Goal: Task Accomplishment & Management: Complete application form

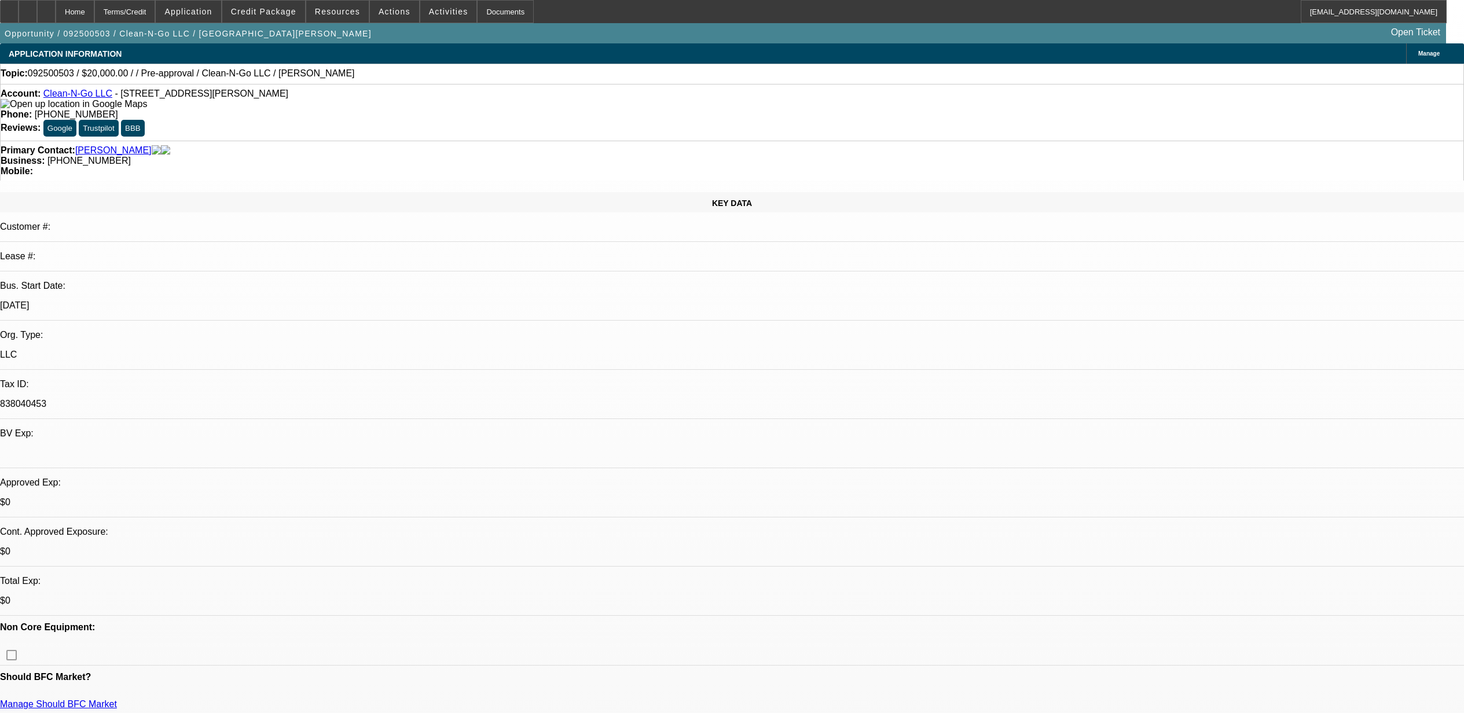
select select "0"
select select "2"
select select "0.1"
select select "4"
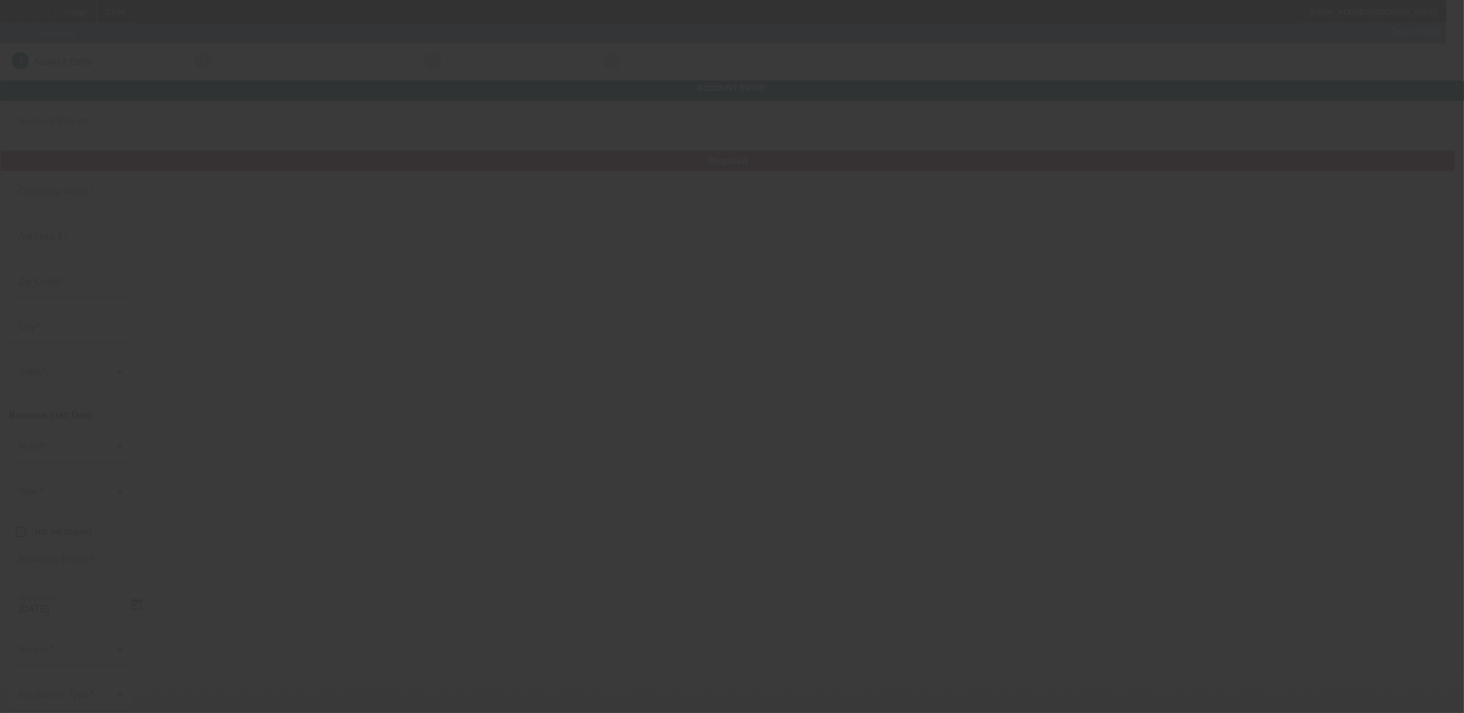
type input "Wild Oak Tree Service LLC"
type input "207 Grey Stone"
type input "78065"
type input "Poteet"
type input "(512) 966-3550"
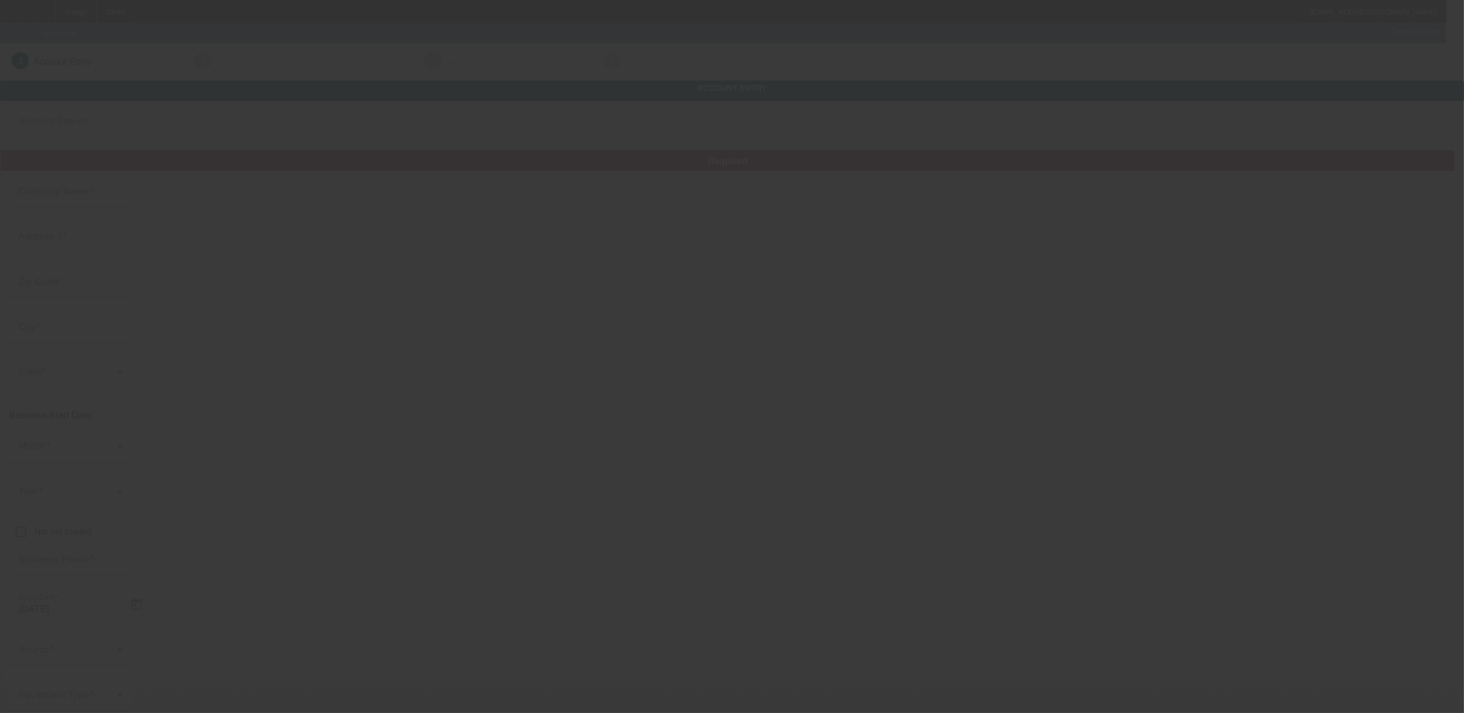
type input "wildoaktrees@gmail.com"
type input "Atascosa"
type input "822967950"
type input "http://Wildoaktrees.Com"
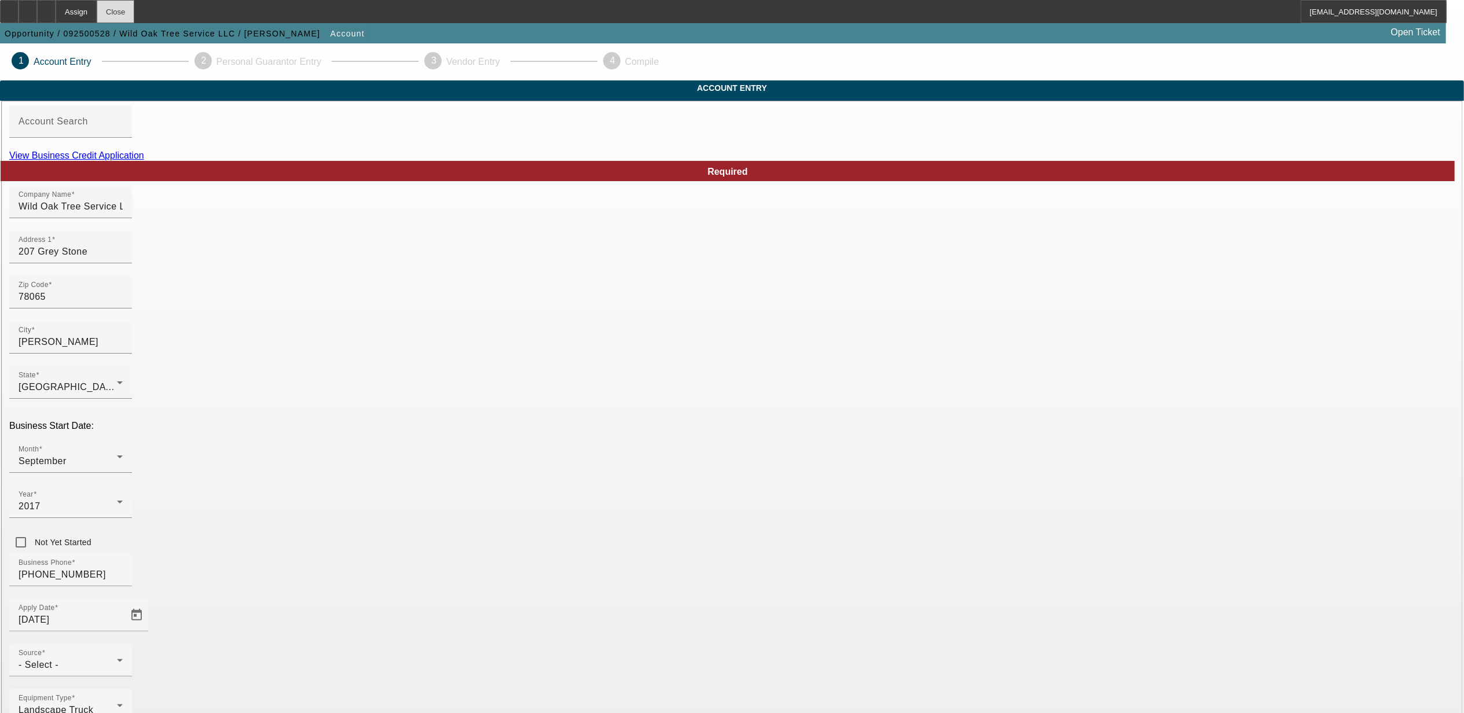
click at [134, 14] on div "Close" at bounding box center [116, 11] width 38 height 23
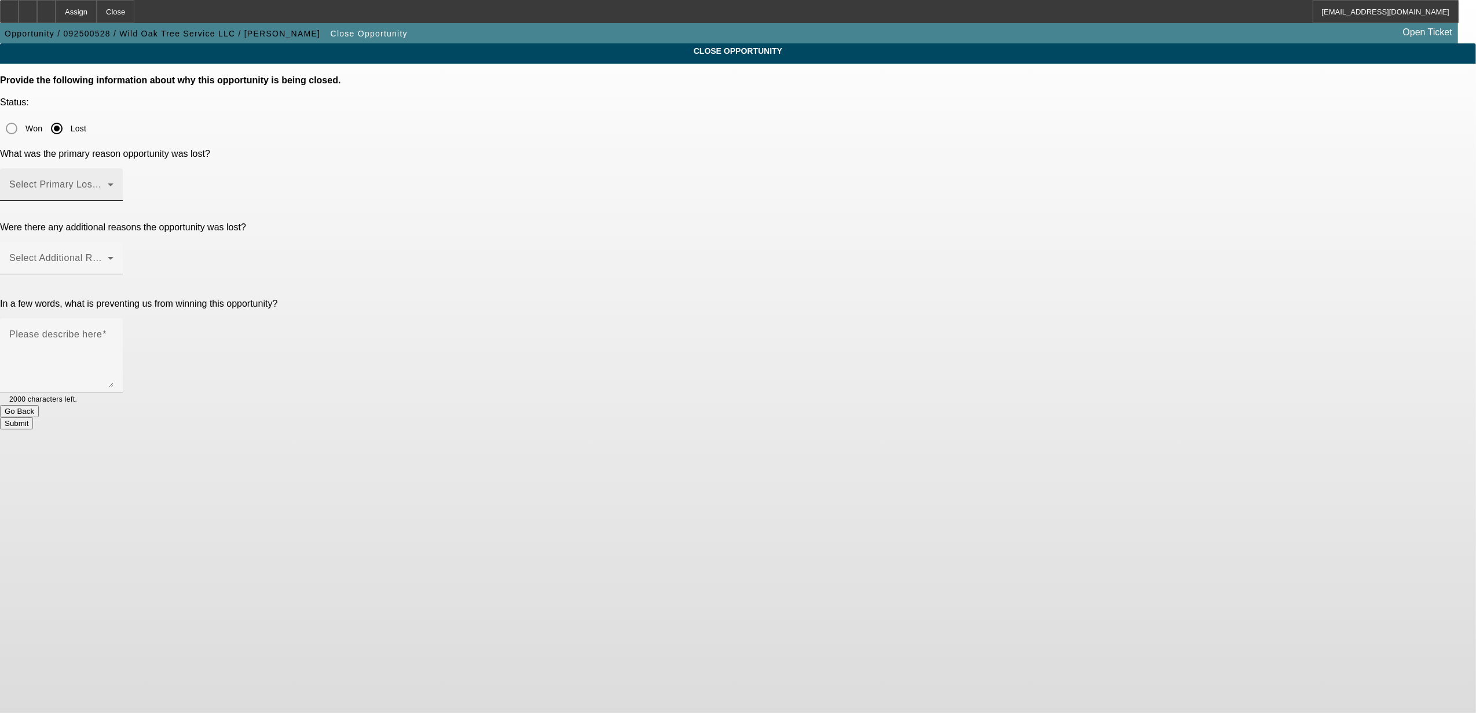
drag, startPoint x: 763, startPoint y: 142, endPoint x: 770, endPoint y: 141, distance: 7.0
click at [108, 182] on span at bounding box center [58, 189] width 98 height 14
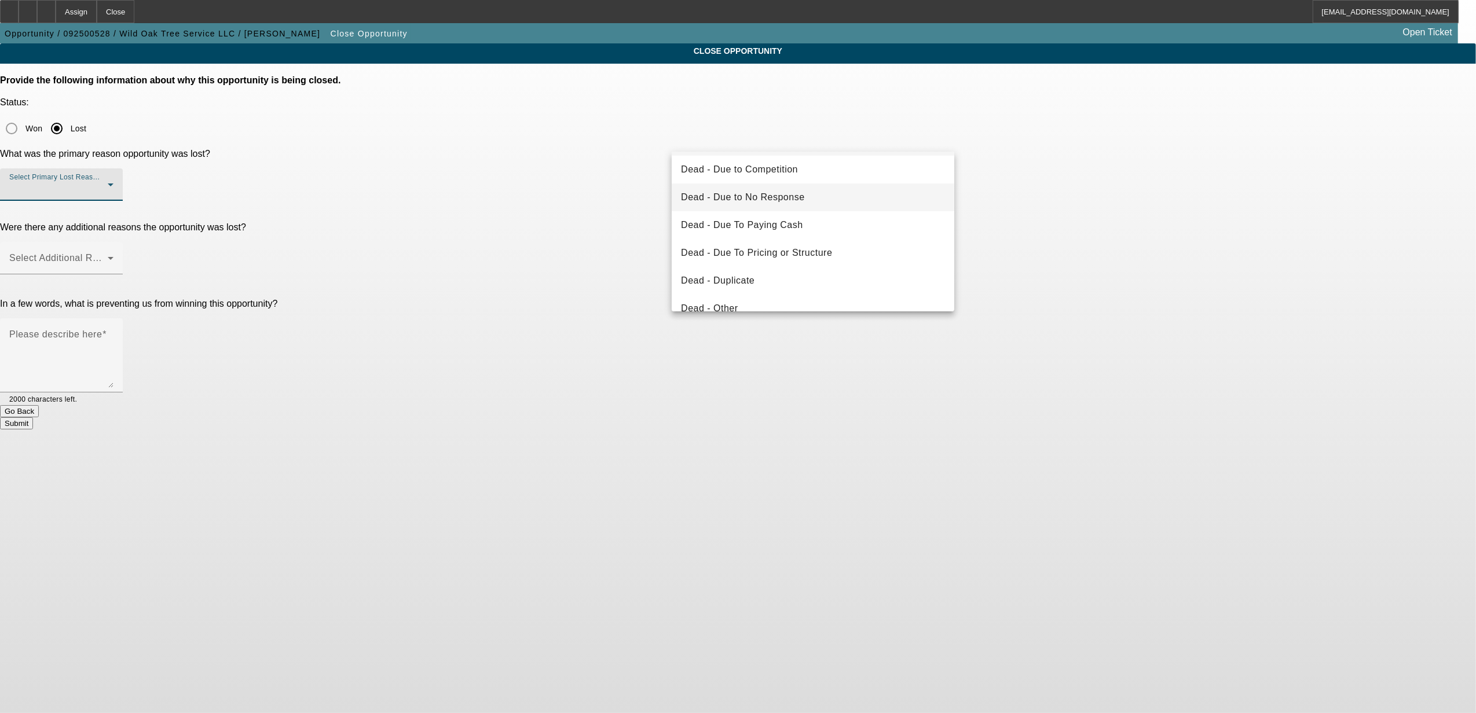
scroll to position [77, 0]
click at [792, 221] on mat-option "Dead - Duplicate" at bounding box center [812, 233] width 282 height 28
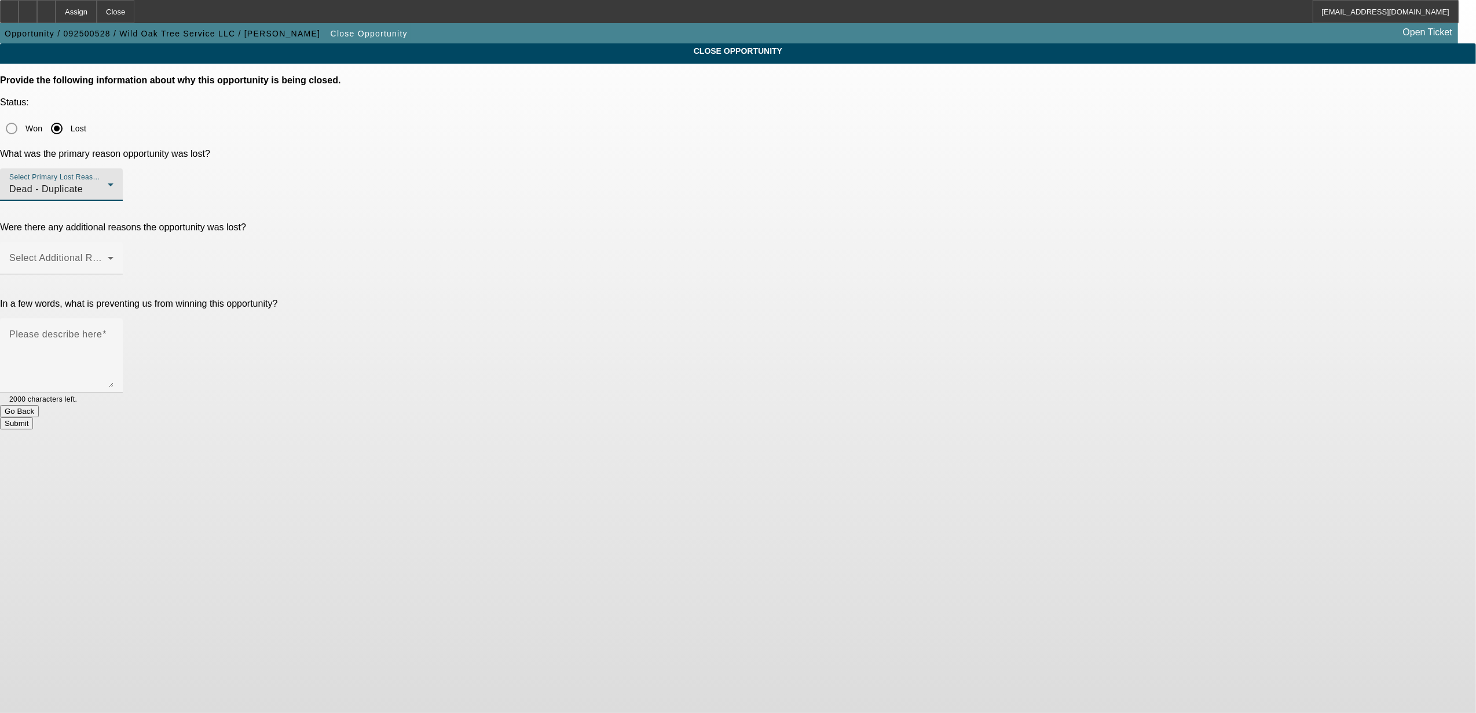
click at [1049, 181] on div "CLOSE OPPORTUNITY Provide the following information about why this opportunity …" at bounding box center [738, 236] width 1476 height 386
click at [113, 242] on div "Select Additional Reasons" at bounding box center [61, 258] width 104 height 32
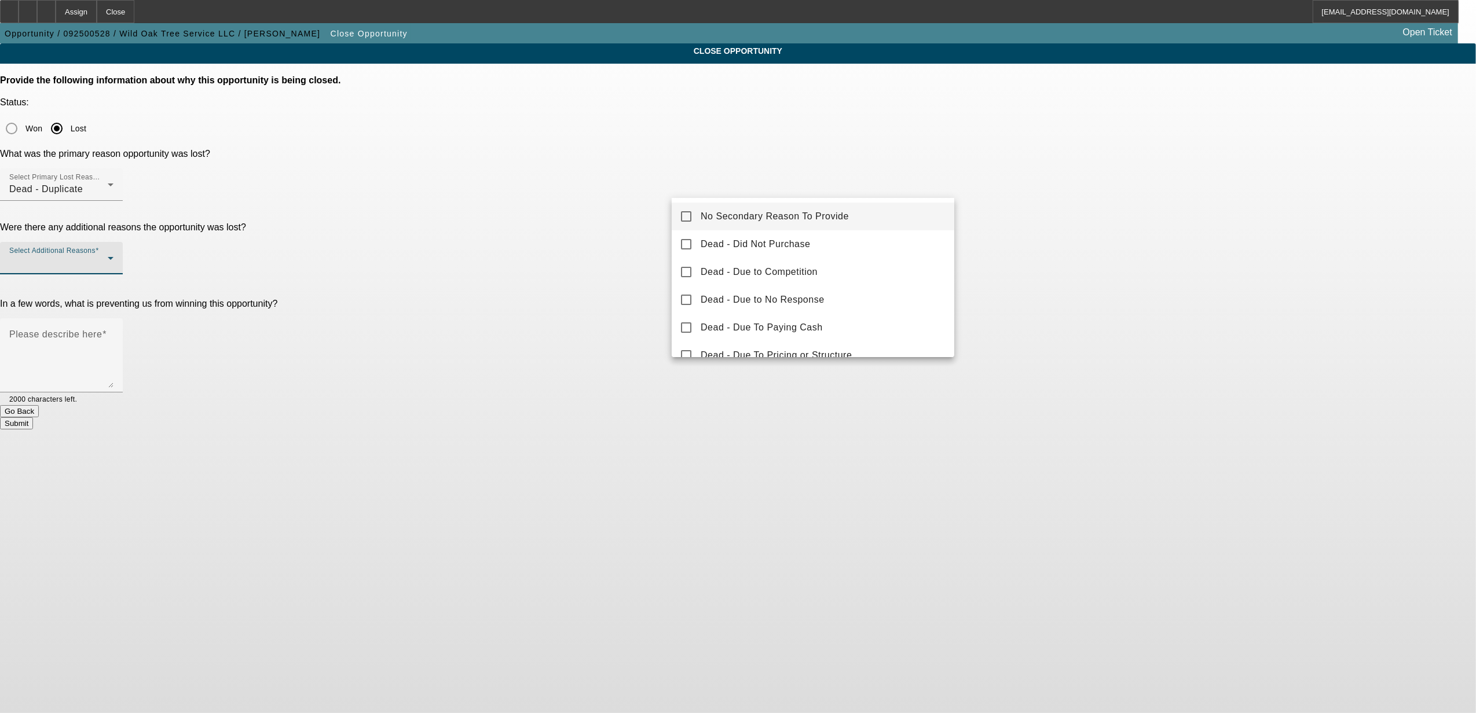
click at [880, 223] on mat-option "No Secondary Reason To Provide" at bounding box center [812, 217] width 282 height 28
click at [1052, 293] on div at bounding box center [738, 356] width 1476 height 713
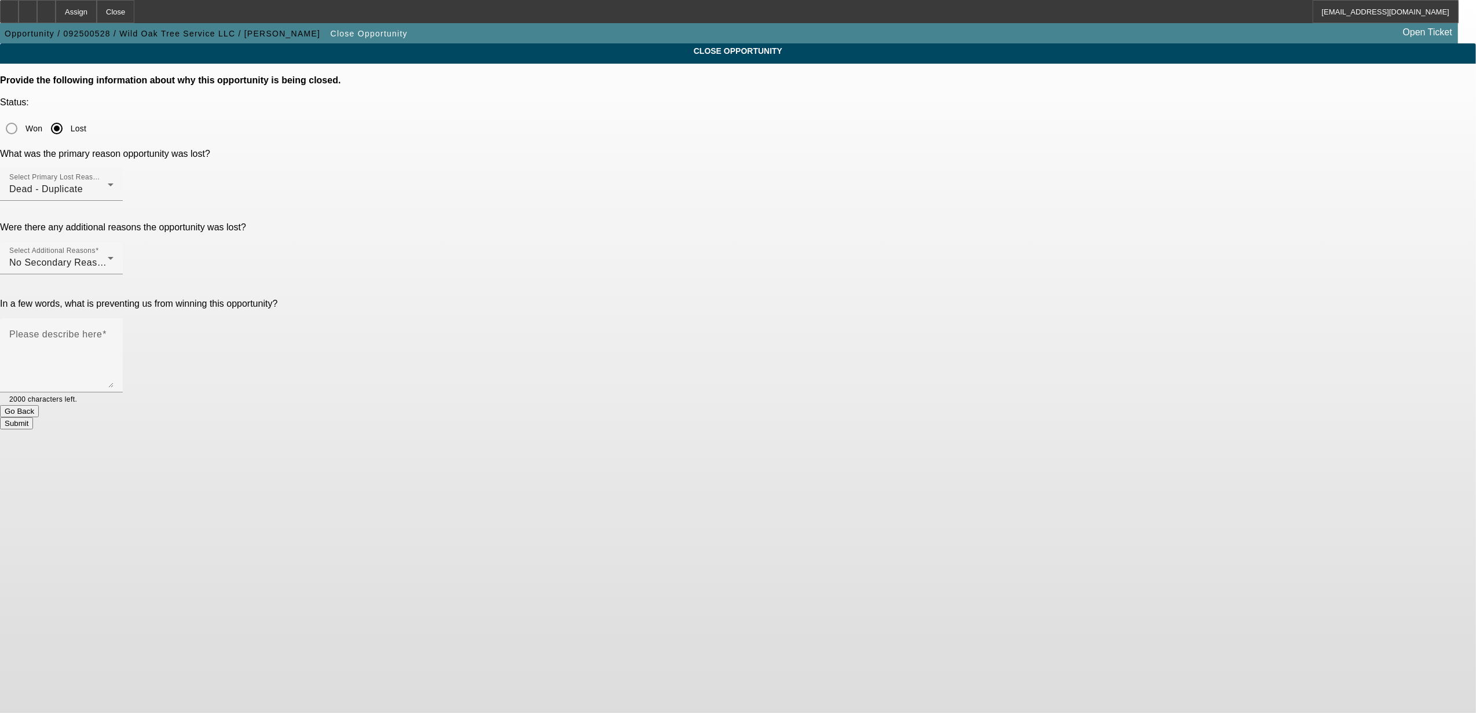
click at [33, 417] on button "Submit" at bounding box center [16, 423] width 33 height 12
click at [113, 332] on textarea "Please describe here" at bounding box center [61, 360] width 104 height 56
type textarea "No reason for 2nd reason."
click at [33, 417] on button "Submit" at bounding box center [16, 423] width 33 height 12
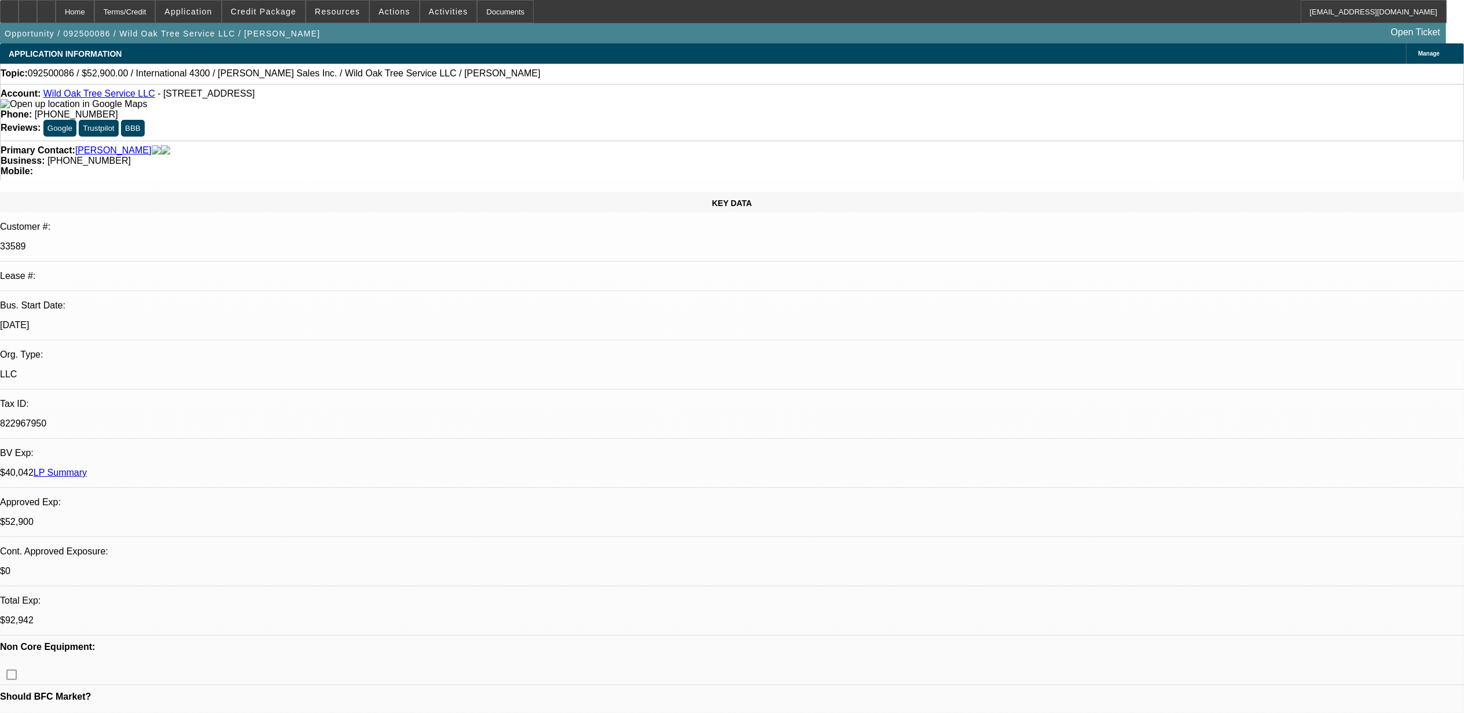
select select "0"
select select "2"
select select "0"
select select "2"
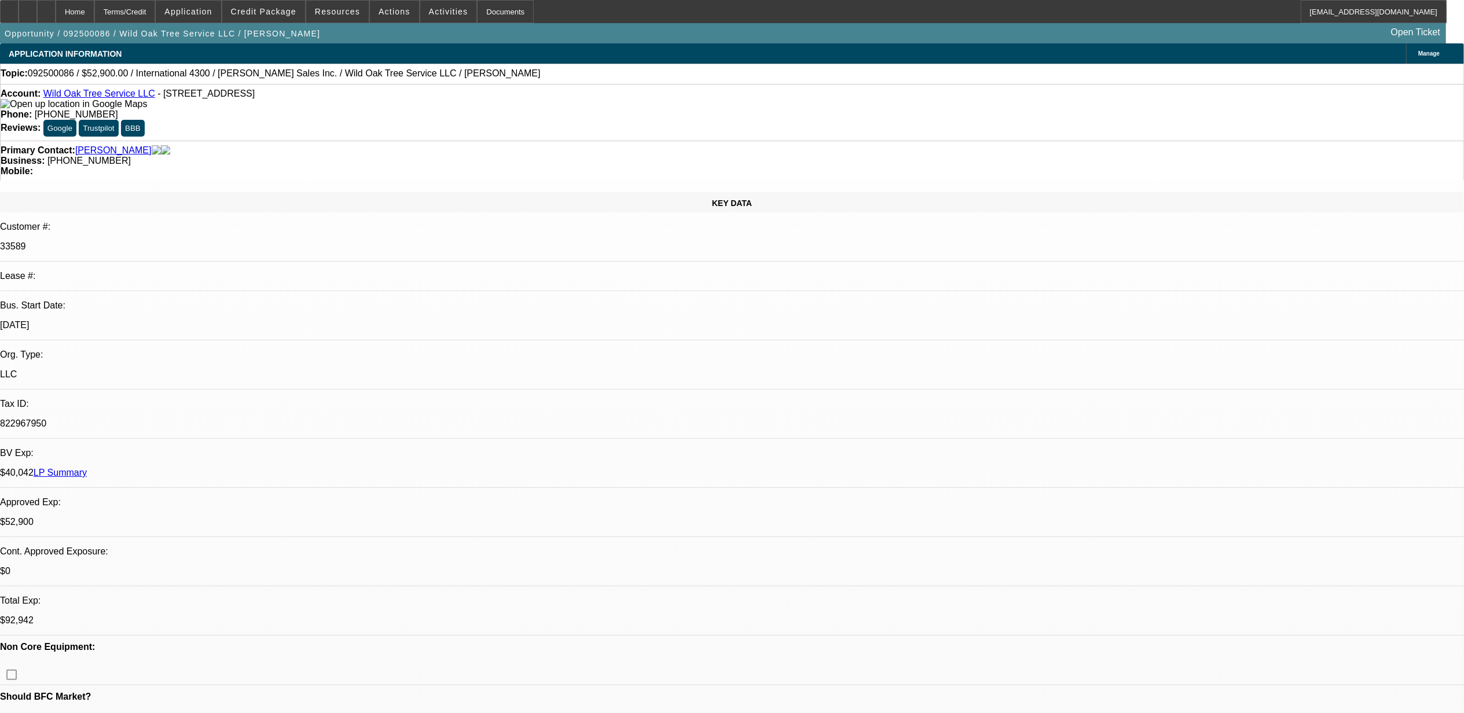
select select "0"
select select "2"
select select "0"
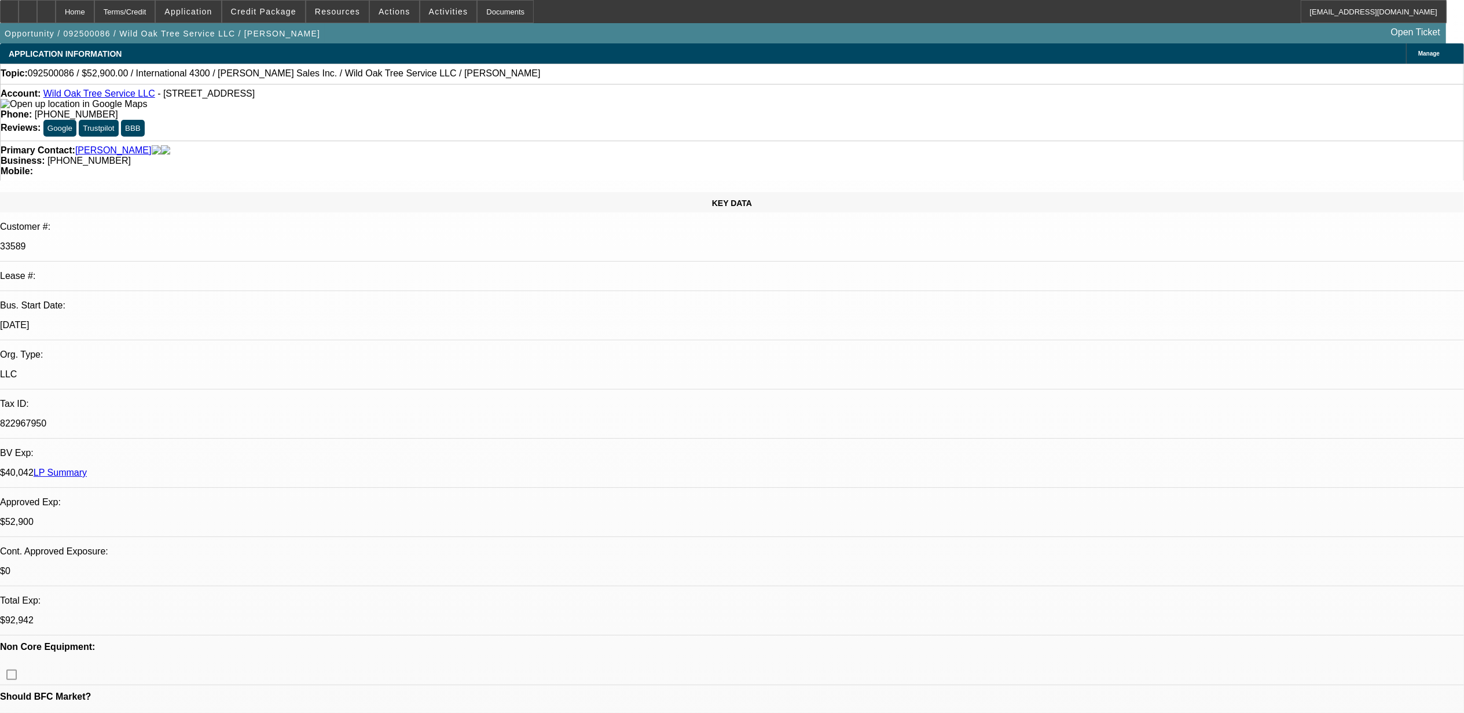
select select "2"
select select "0"
select select "1"
select select "2"
select select "6"
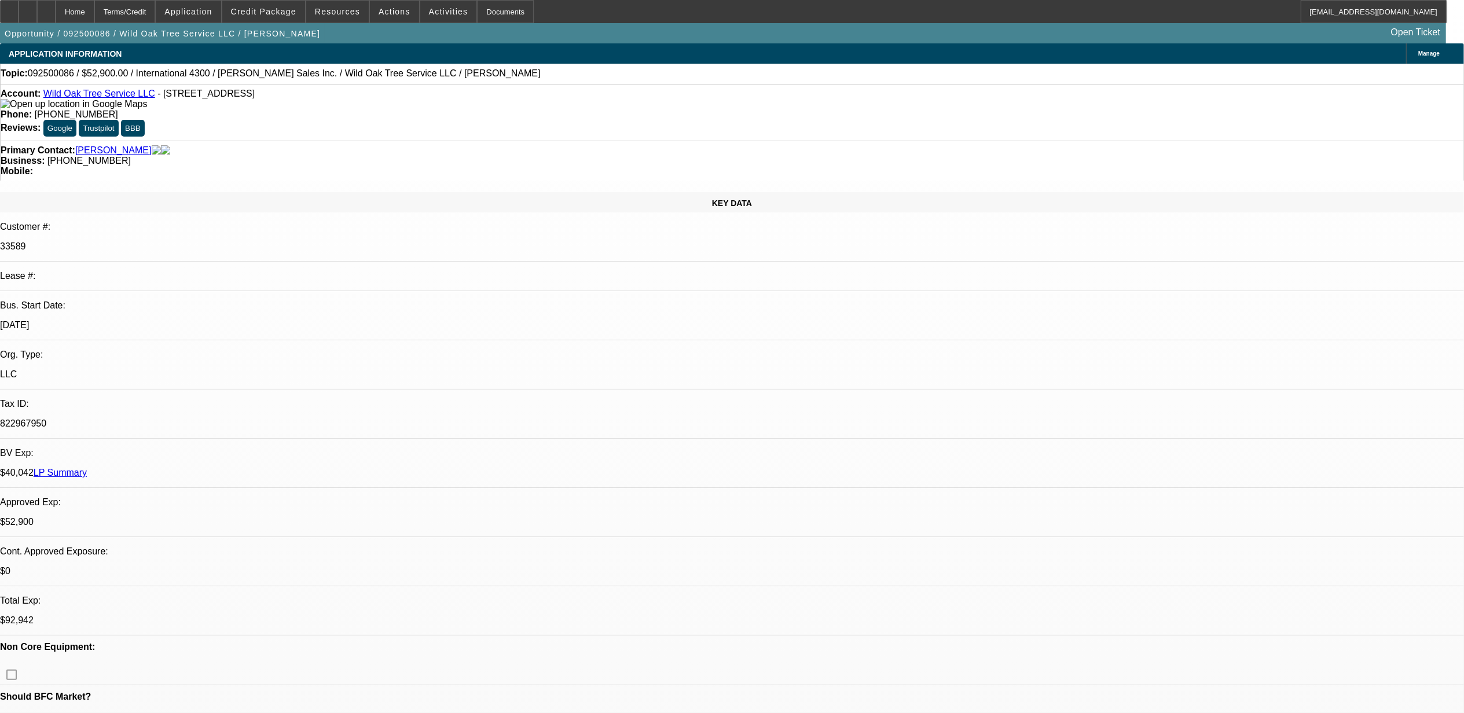
select select "1"
select select "2"
select select "6"
select select "1"
select select "2"
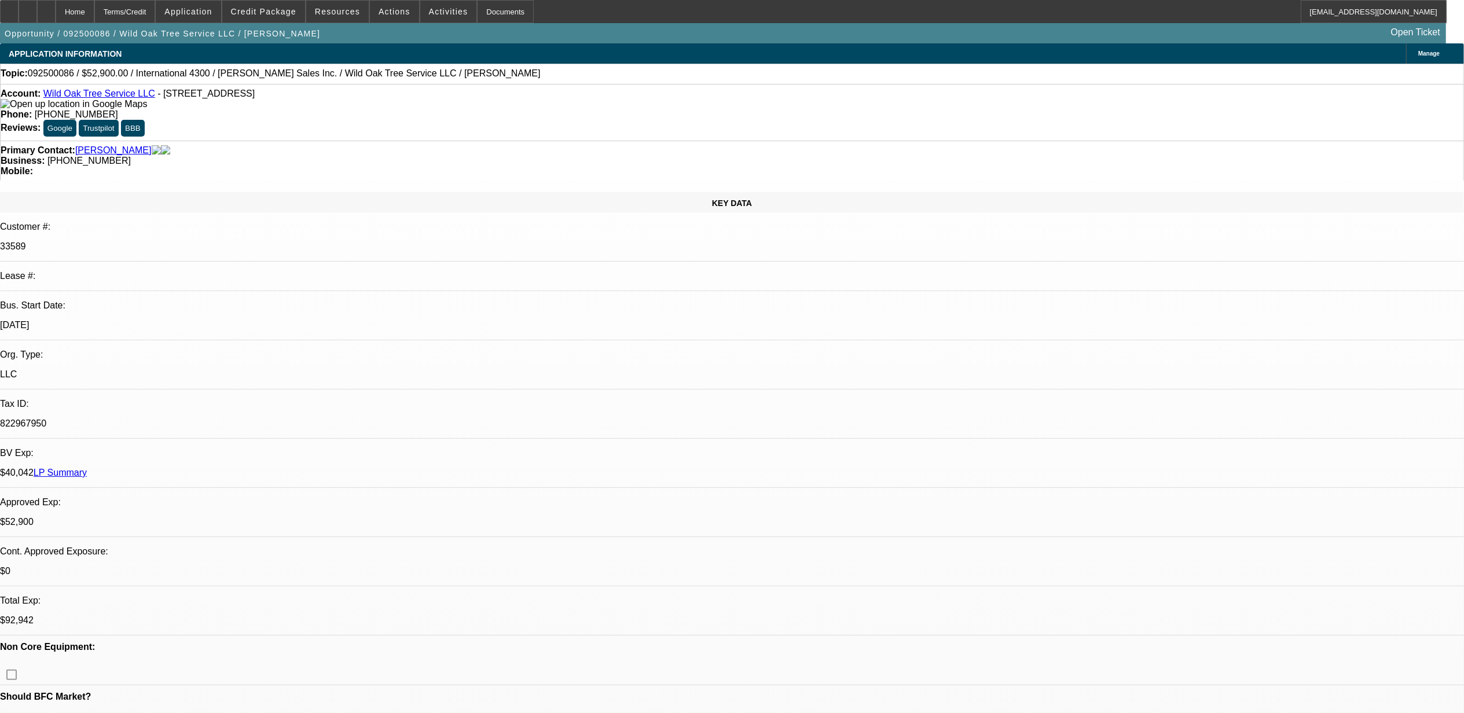
select select "6"
select select "1"
select select "2"
select select "6"
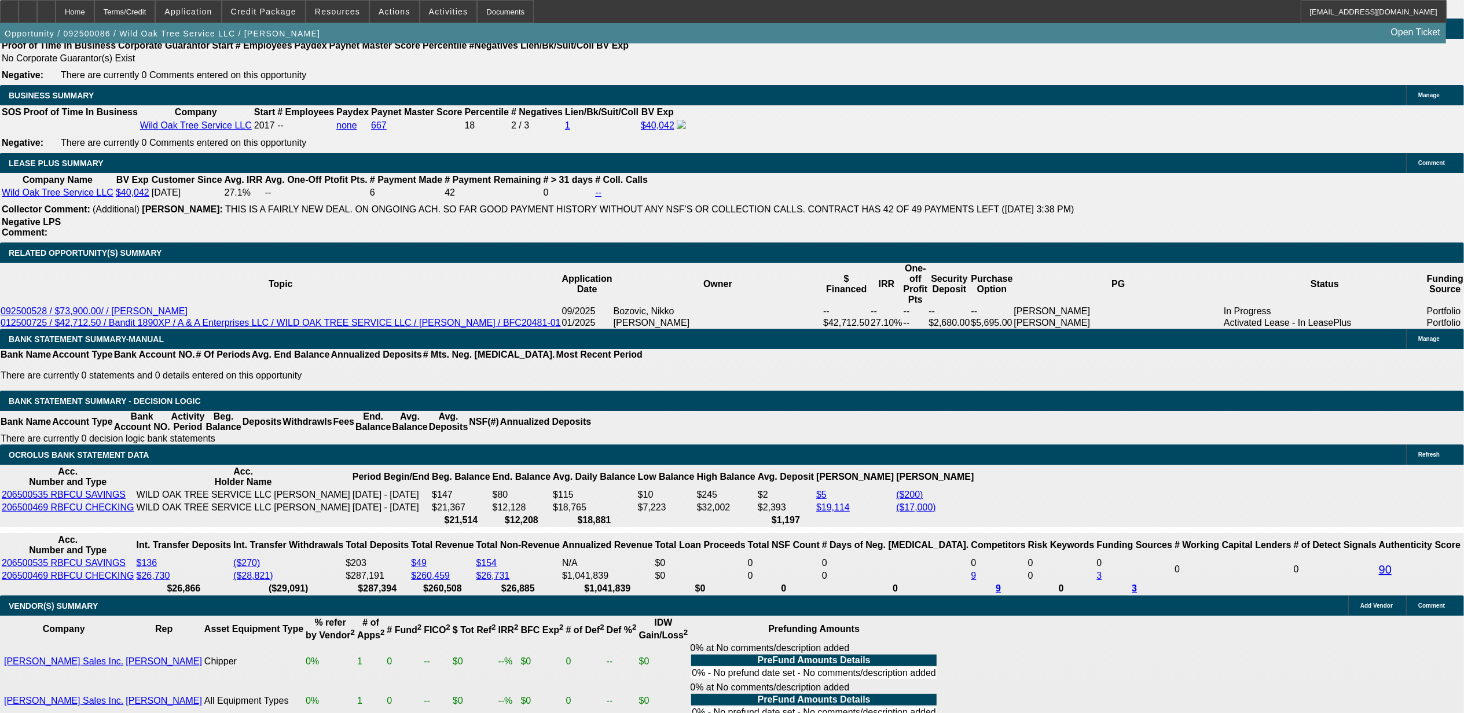
scroll to position [1852, 0]
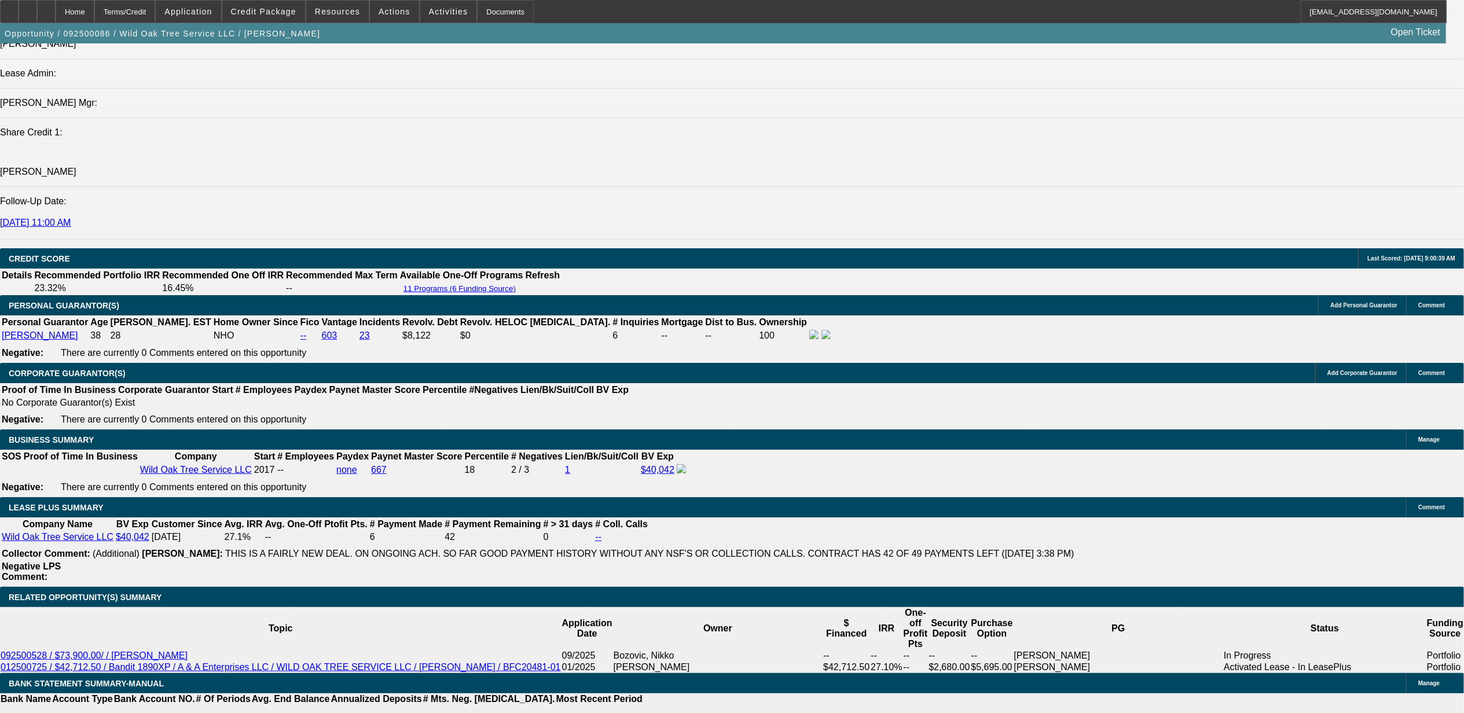
scroll to position [1389, 0]
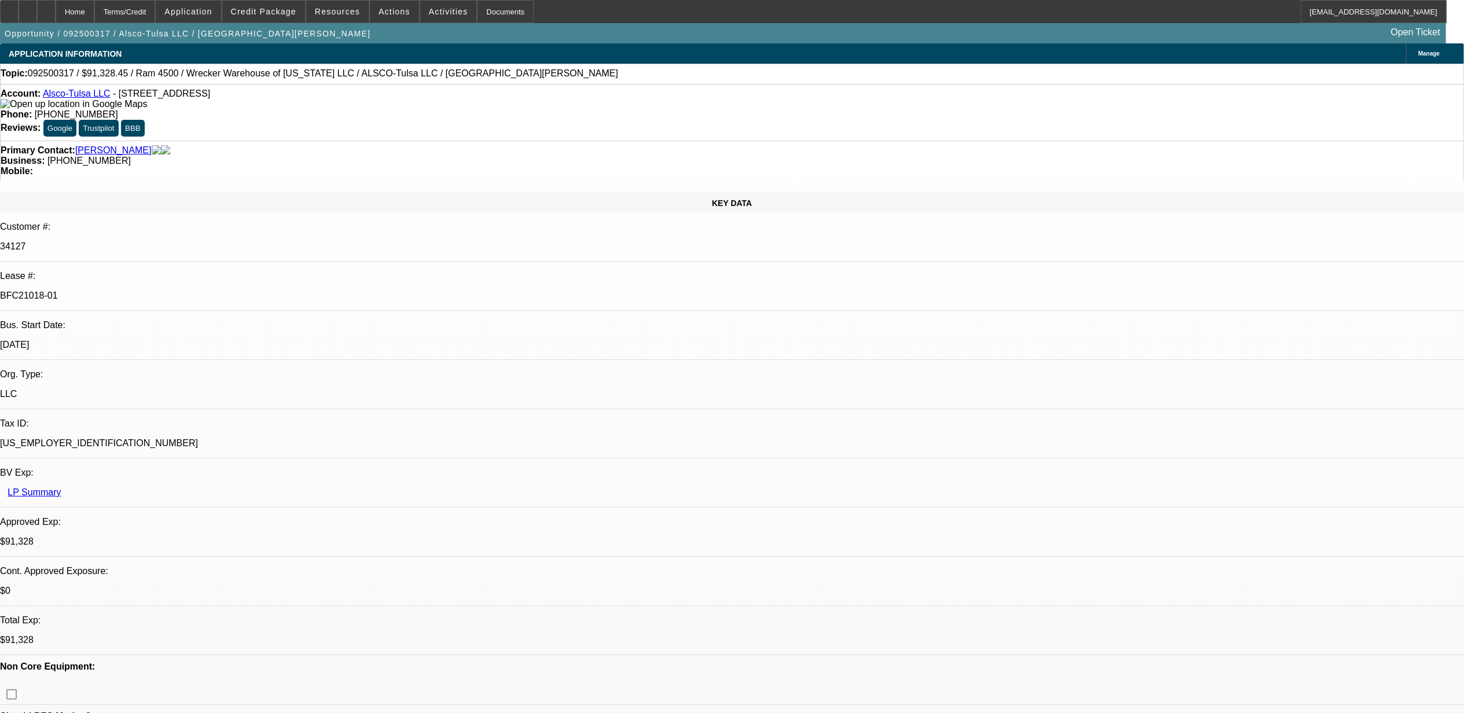
select select "0"
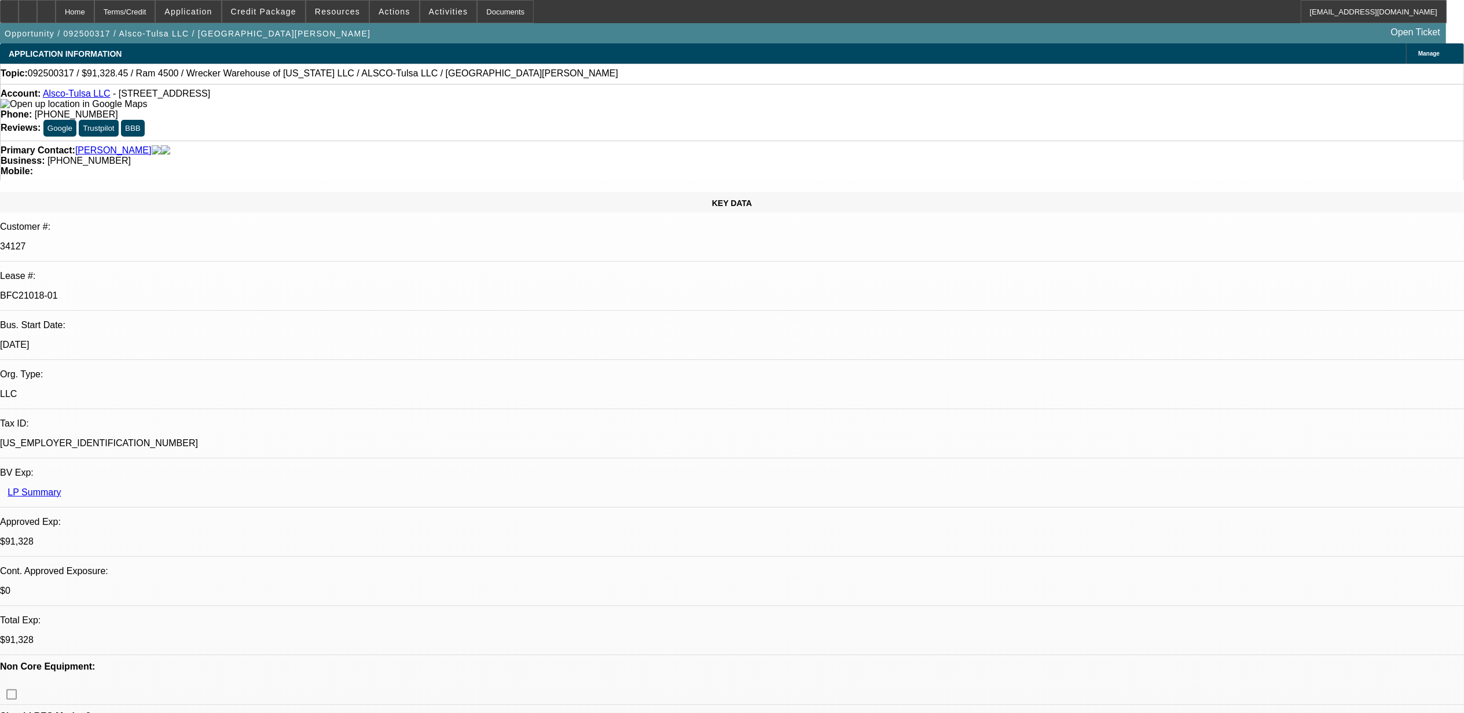
select select "0"
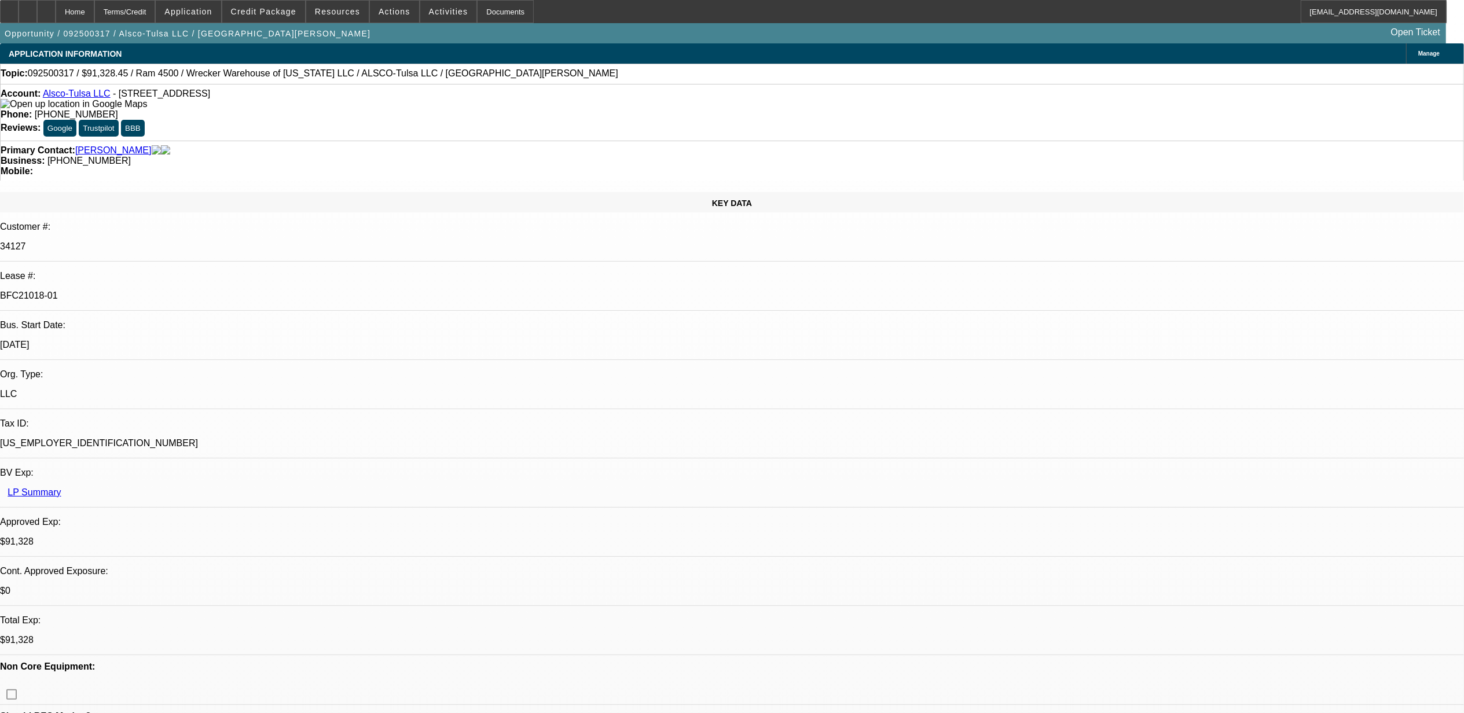
select select "0"
select select "1"
select select "6"
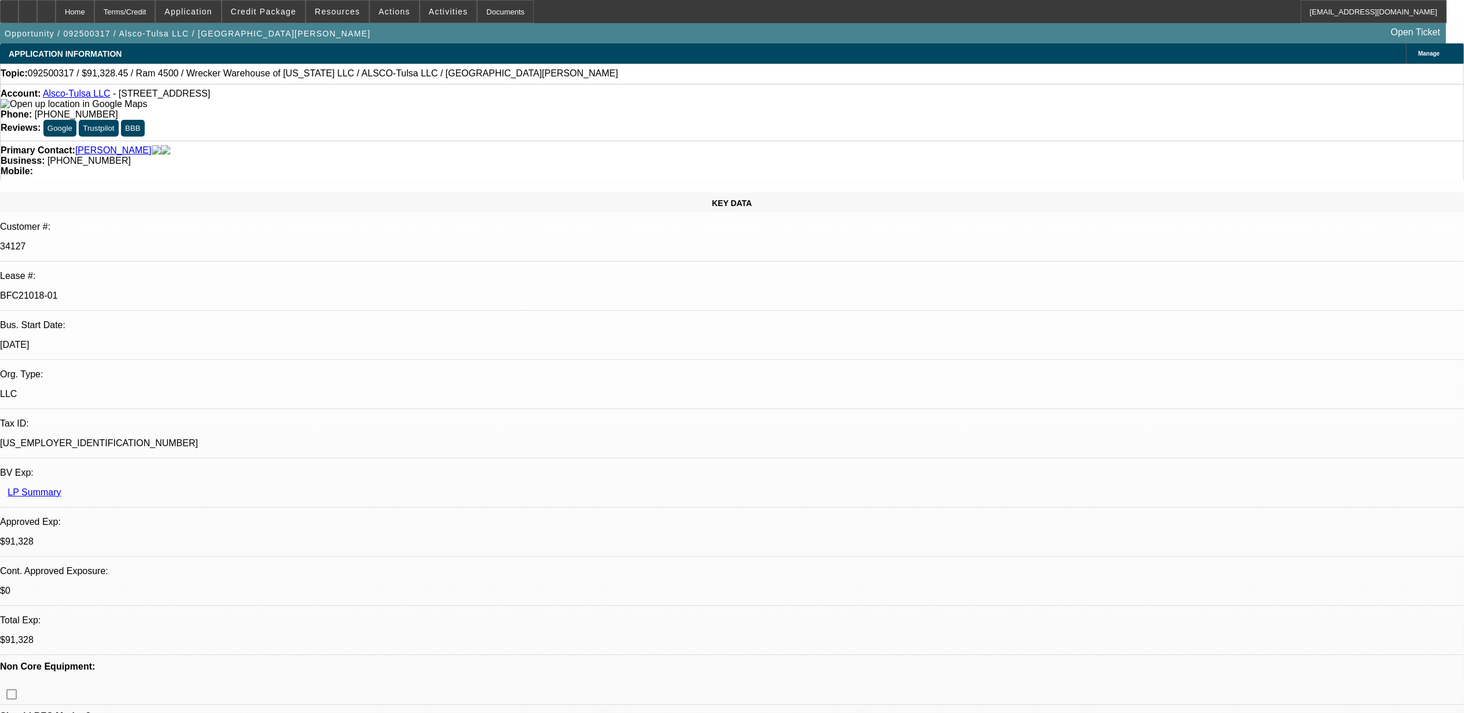
select select "1"
select select "6"
select select "1"
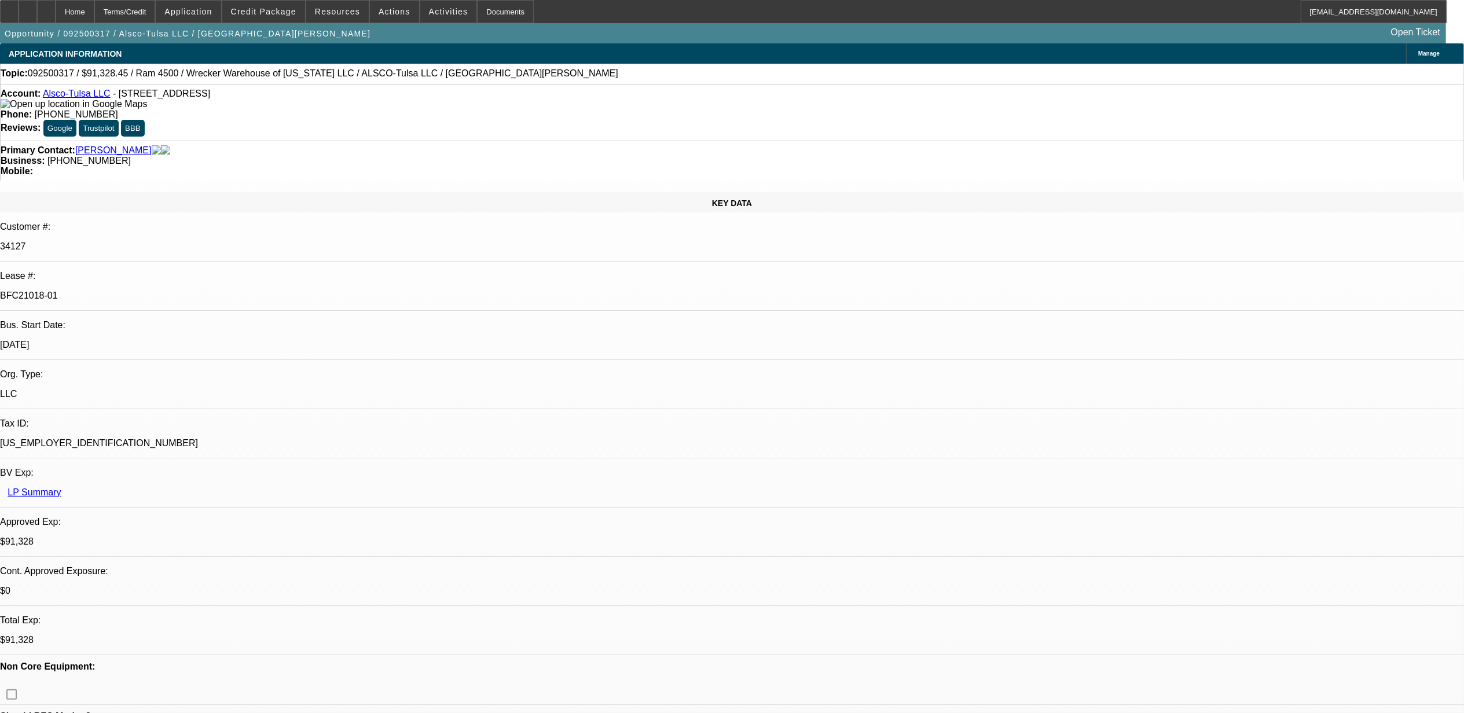
select select "6"
select select "1"
select select "6"
